Goal: Transaction & Acquisition: Purchase product/service

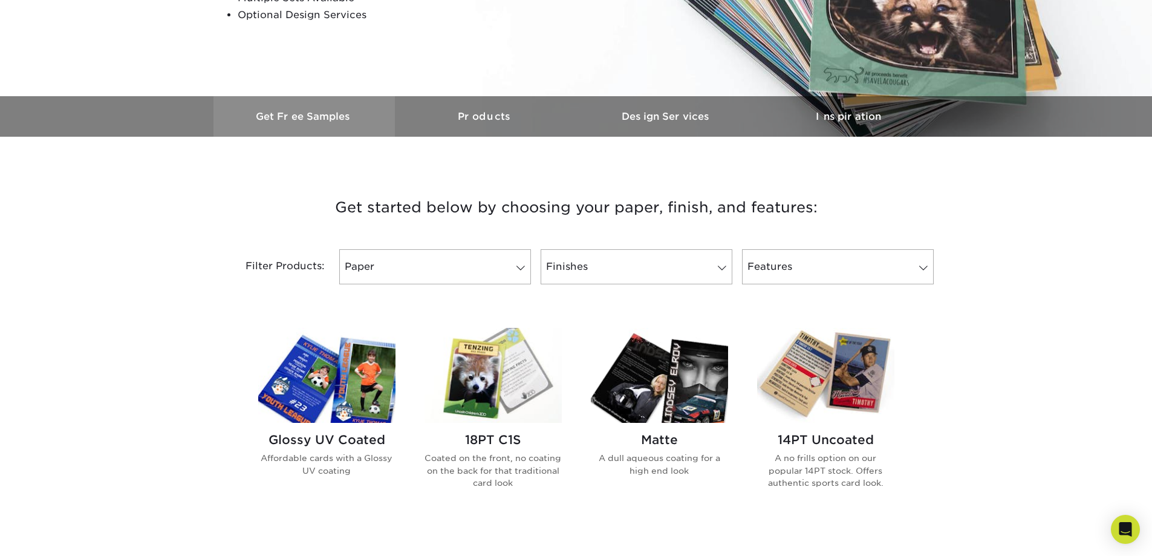
scroll to position [363, 0]
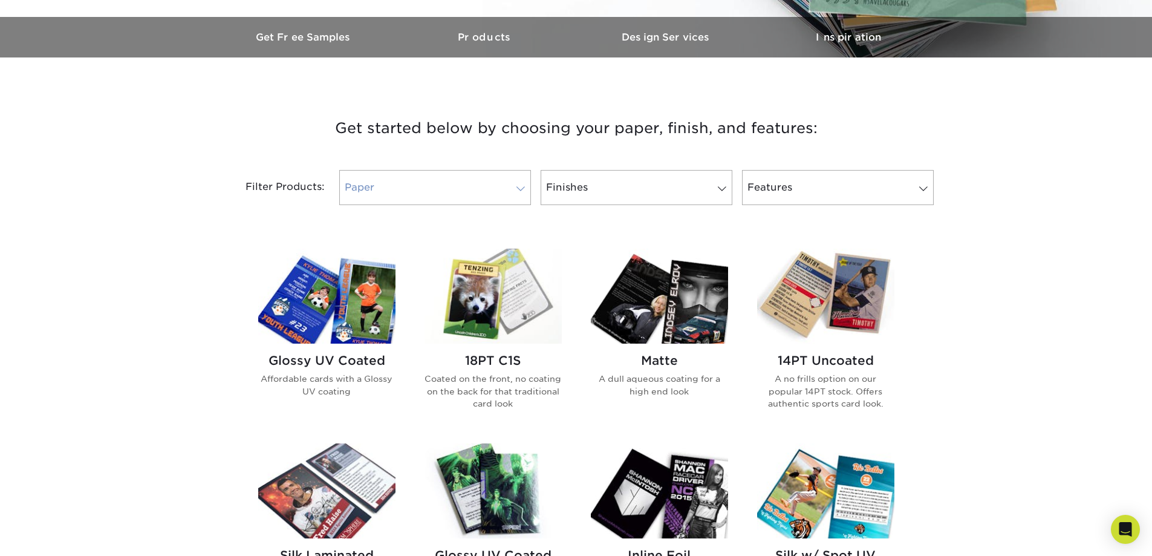
click at [520, 176] on link "Paper" at bounding box center [435, 187] width 192 height 35
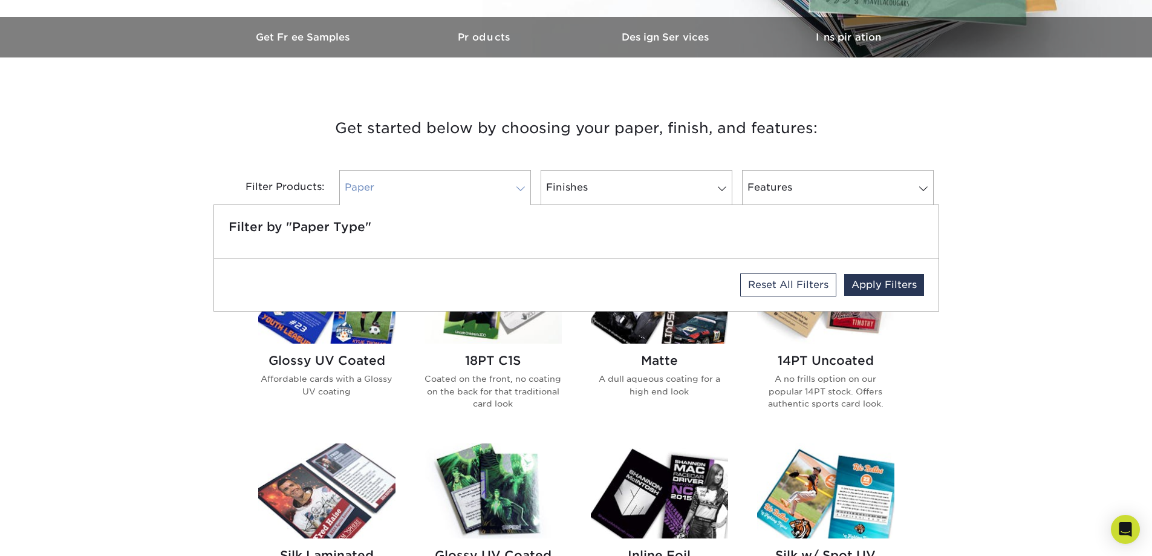
click at [520, 176] on link "Paper" at bounding box center [435, 187] width 192 height 35
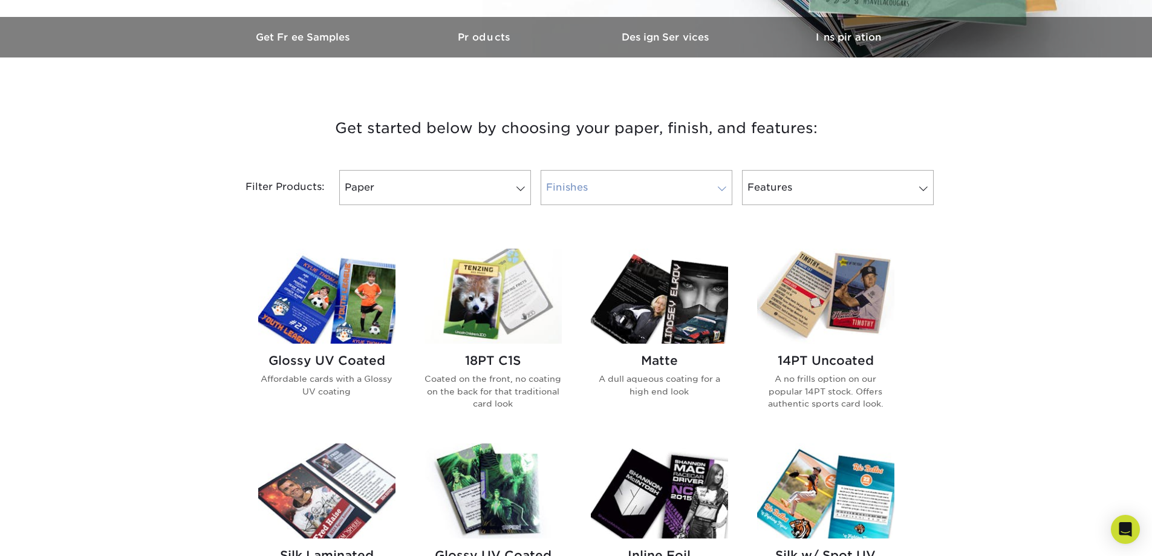
click at [634, 181] on link "Finishes" at bounding box center [637, 187] width 192 height 35
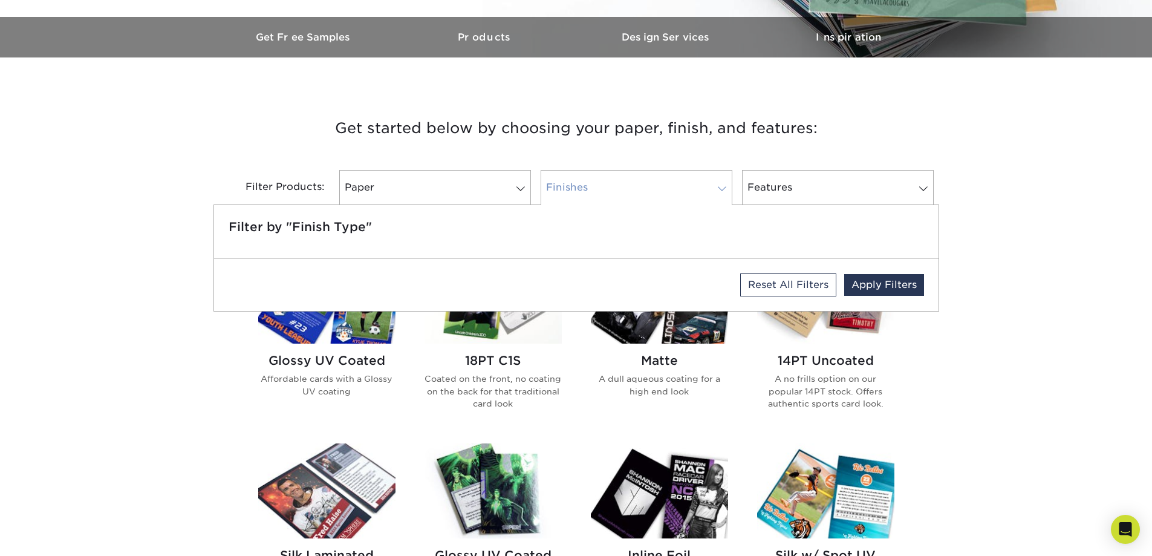
click at [641, 189] on link "Finishes" at bounding box center [637, 187] width 192 height 35
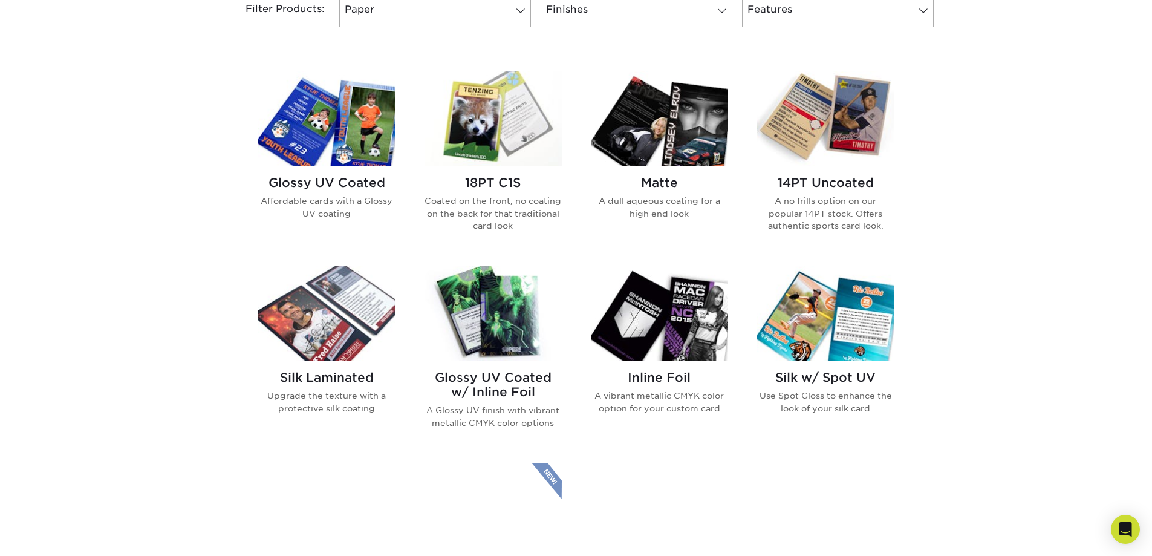
scroll to position [544, 0]
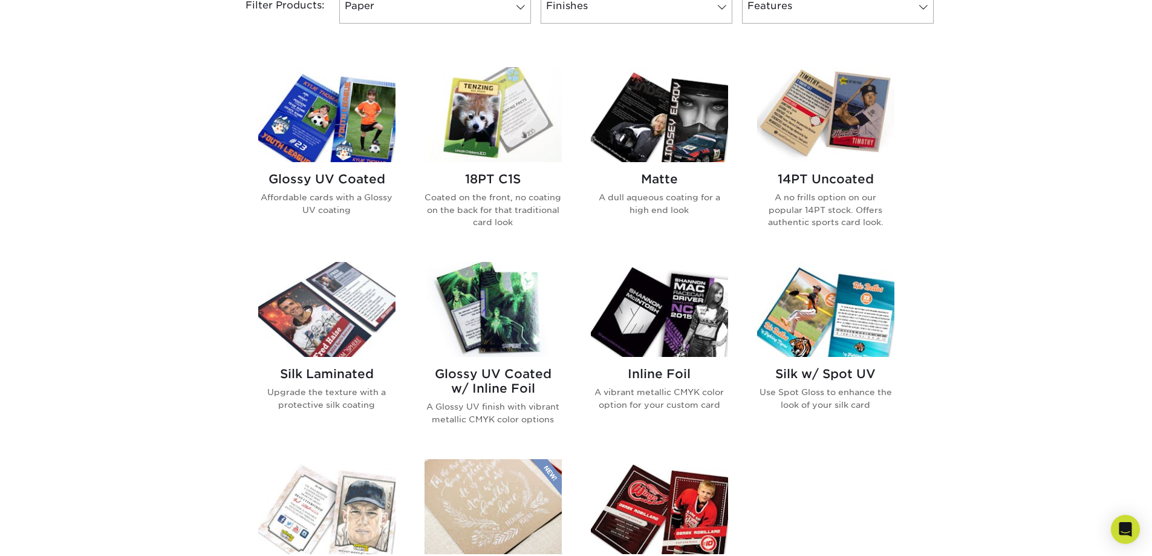
click at [714, 113] on img at bounding box center [659, 114] width 137 height 95
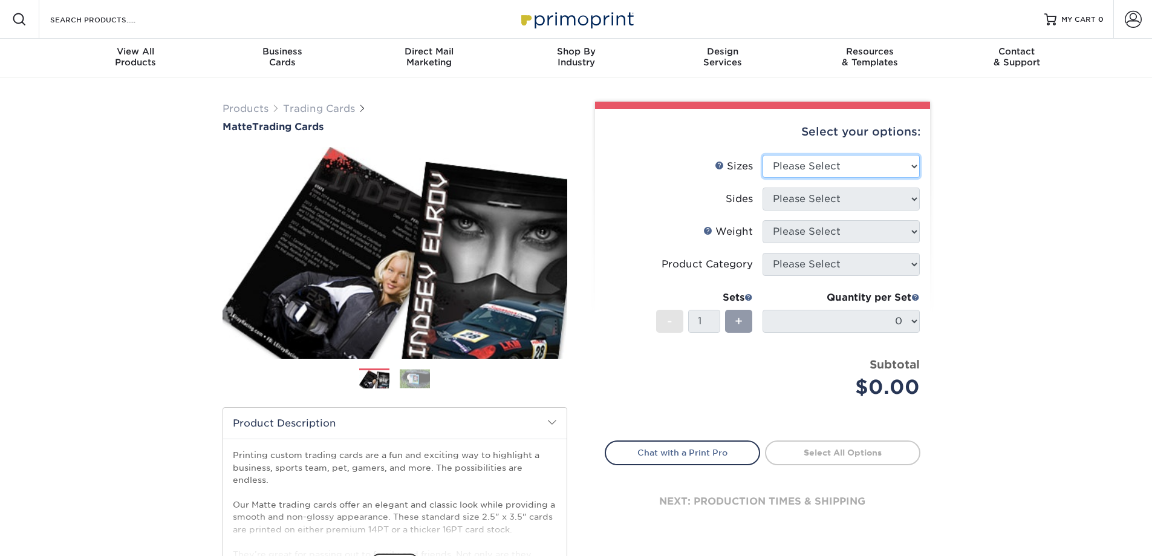
click at [893, 161] on select "Please Select 2.5" x 3.5"" at bounding box center [840, 166] width 157 height 23
select select "2.50x3.50"
click at [762, 155] on select "Please Select 2.5" x 3.5"" at bounding box center [840, 166] width 157 height 23
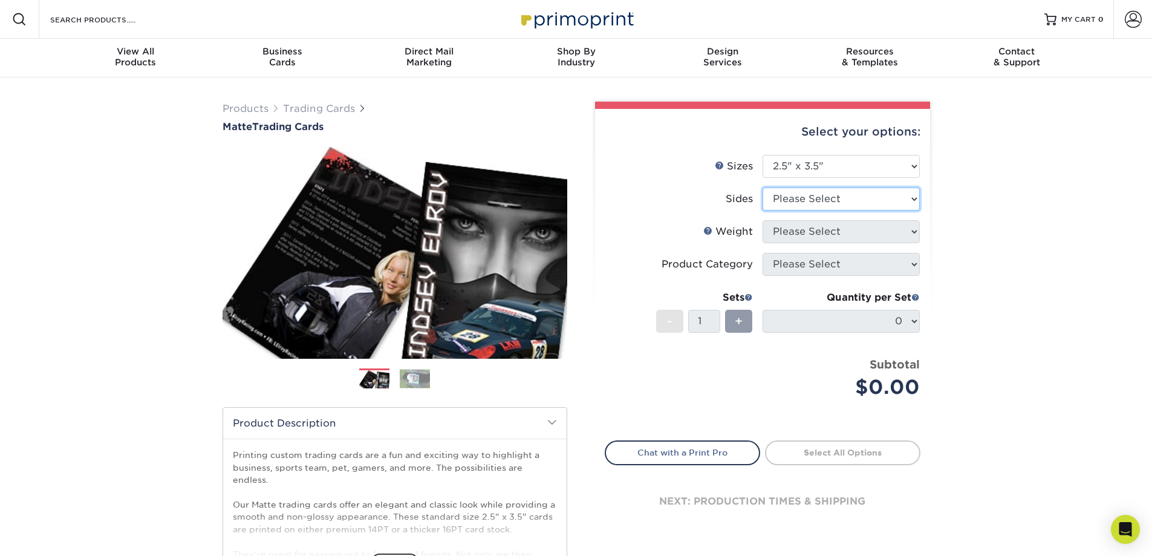
click at [821, 200] on select "Please Select Print Both Sides Print Front Only" at bounding box center [840, 198] width 157 height 23
click at [1040, 221] on div "Products Trading Cards Matte Trading Cards" at bounding box center [576, 400] width 1152 height 646
click at [872, 187] on select "Please Select Print Both Sides Print Front Only" at bounding box center [840, 198] width 157 height 23
select select "13abbda7-1d64-4f25-8bb2-c179b224825d"
click at [762, 187] on select "Please Select Print Both Sides Print Front Only" at bounding box center [840, 198] width 157 height 23
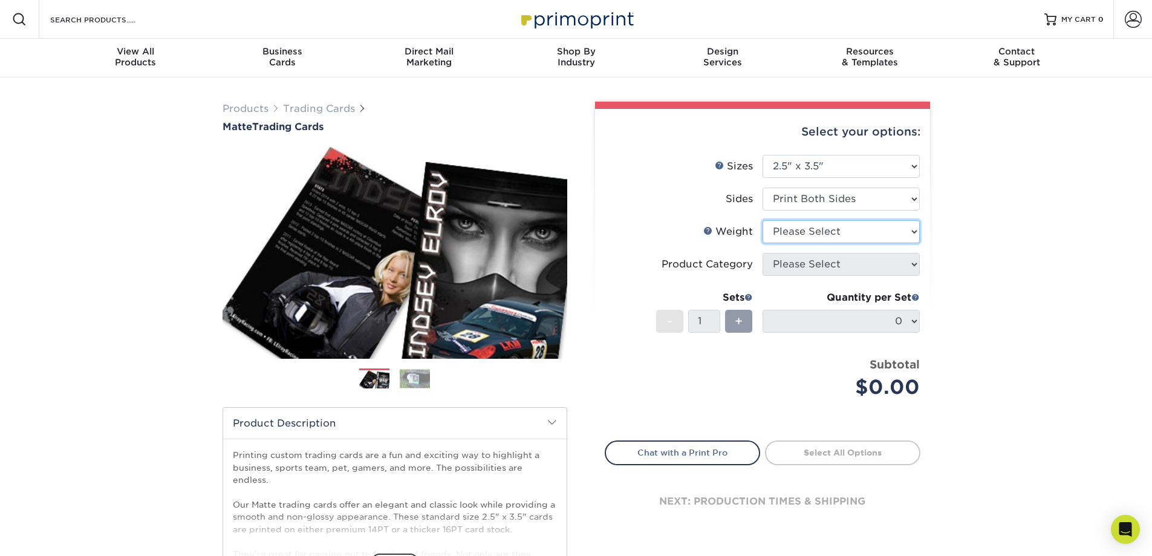
click at [854, 229] on select "Please Select 16PT 14PT" at bounding box center [840, 231] width 157 height 23
select select "16PT"
click at [762, 220] on select "Please Select 16PT 14PT" at bounding box center [840, 231] width 157 height 23
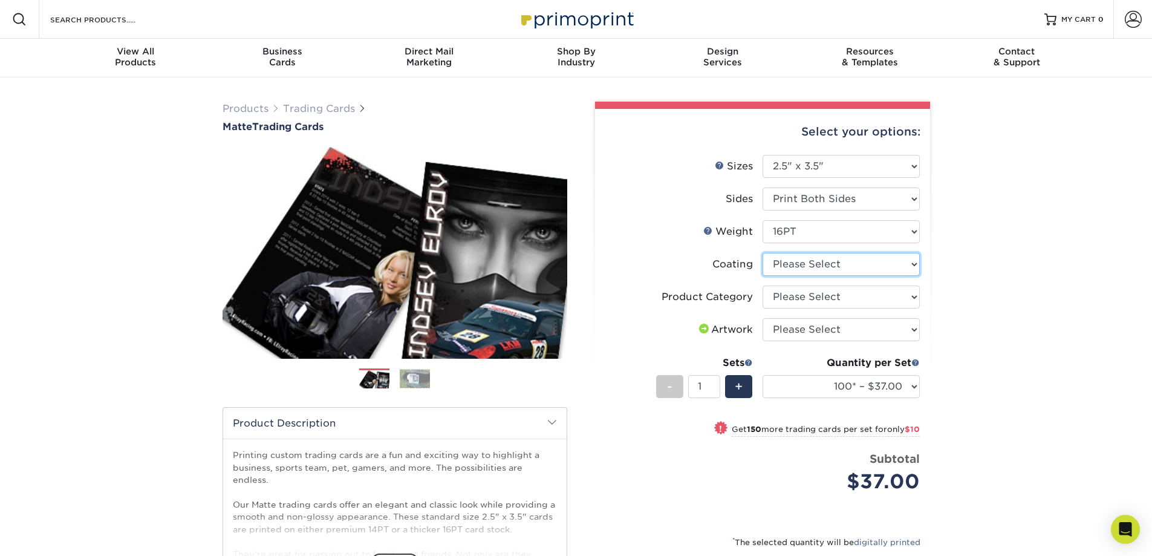
click at [882, 263] on select at bounding box center [840, 264] width 157 height 23
select select "121bb7b5-3b4d-429f-bd8d-bbf80e953313"
click at [762, 253] on select at bounding box center [840, 264] width 157 height 23
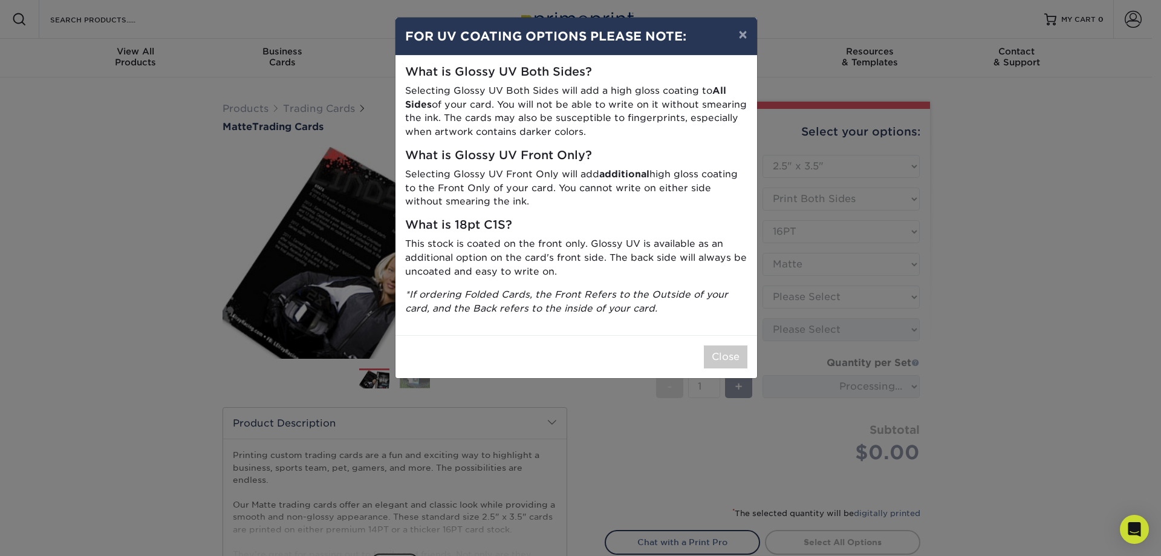
click at [723, 339] on div "Close" at bounding box center [576, 356] width 362 height 43
click at [745, 30] on button "×" at bounding box center [743, 35] width 28 height 34
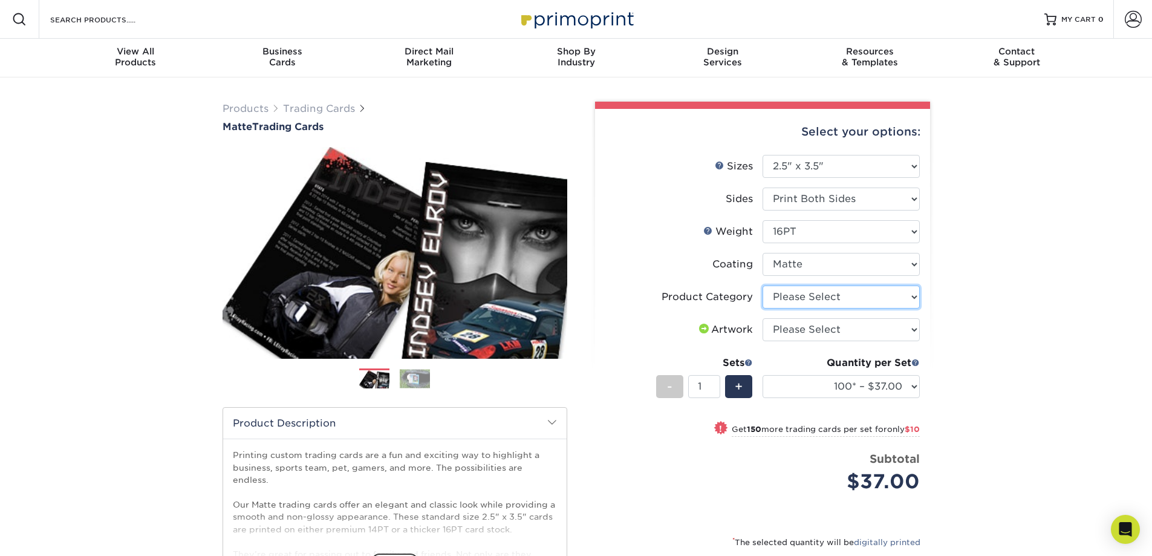
click at [878, 299] on select "Please Select Trading Cards" at bounding box center [840, 296] width 157 height 23
select select "c2f9bce9-36c2-409d-b101-c29d9d031e18"
click at [762, 285] on select "Please Select Trading Cards" at bounding box center [840, 296] width 157 height 23
click at [874, 329] on select "Please Select I will upload files I need a design - $100" at bounding box center [840, 329] width 157 height 23
select select "upload"
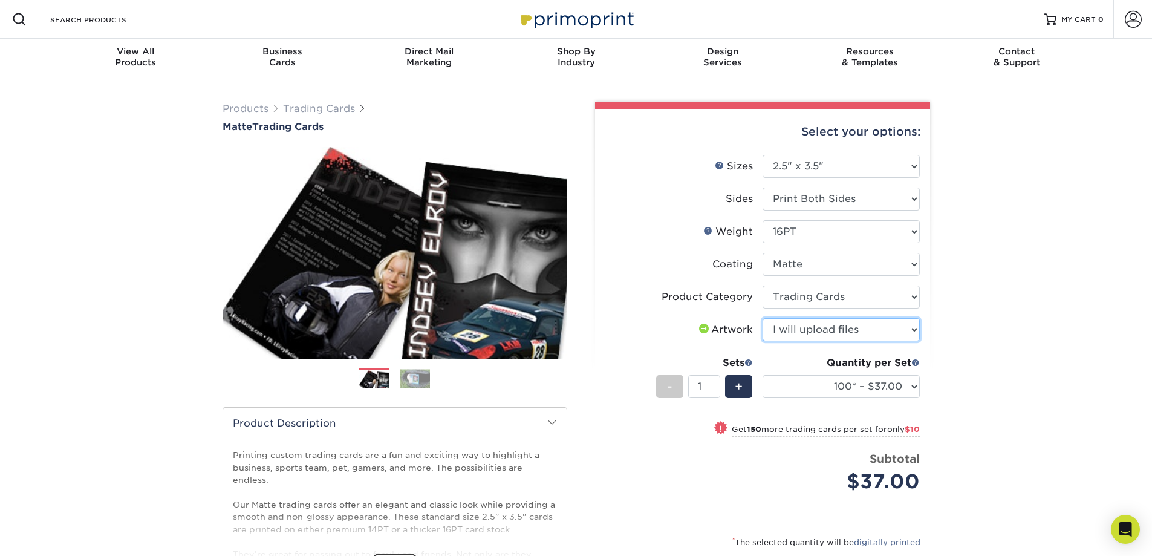
click at [762, 318] on select "Please Select I will upload files I need a design - $100" at bounding box center [840, 329] width 157 height 23
click at [911, 391] on select "100* – $37.00 250* – $47.00 500* – $58.00 1000 – $71.00 2500 – $141.00 5000 – $…" at bounding box center [840, 386] width 157 height 23
click at [1044, 332] on div "Products Trading Cards Matte Trading Cards" at bounding box center [576, 400] width 1152 height 646
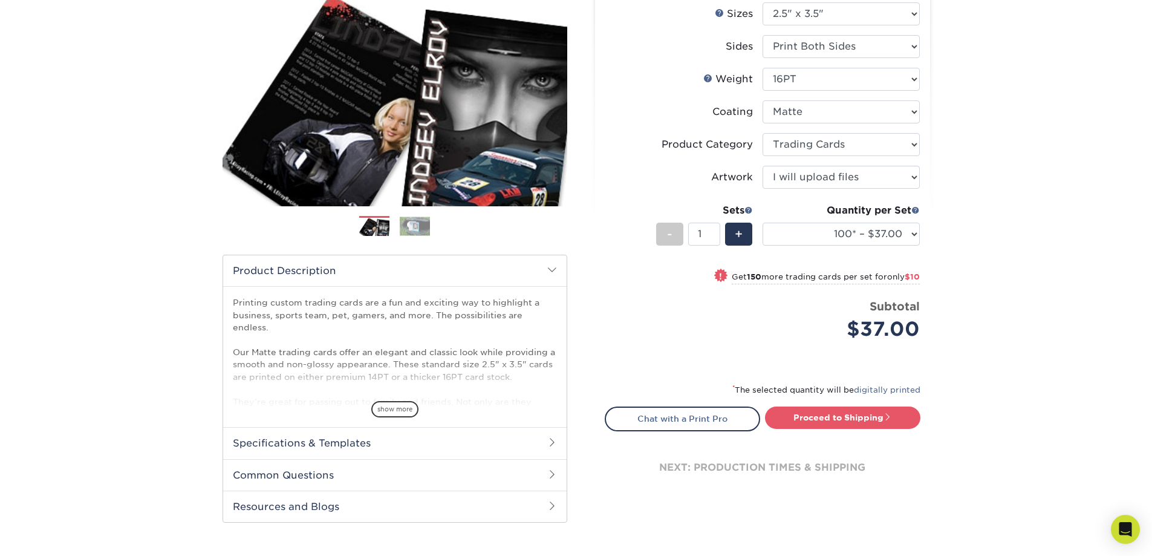
scroll to position [363, 0]
